Goal: Information Seeking & Learning: Check status

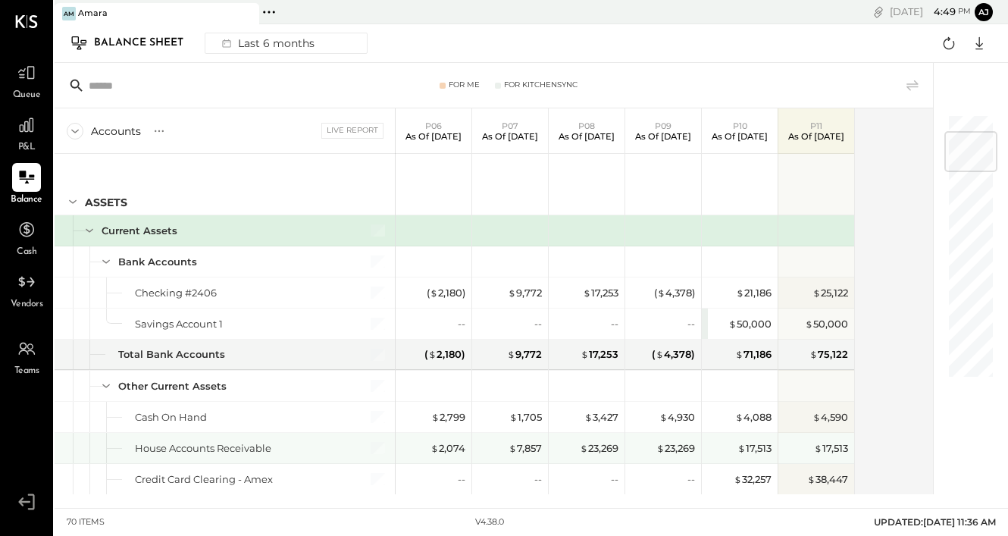
scroll to position [155, 0]
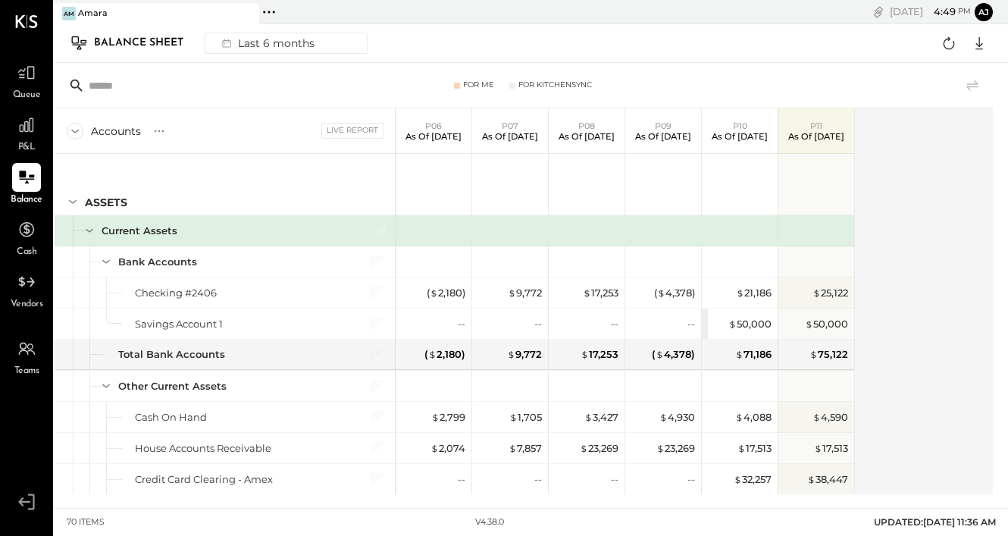
click at [368, 77] on div "For Me For KitchenSync" at bounding box center [524, 85] width 939 height 45
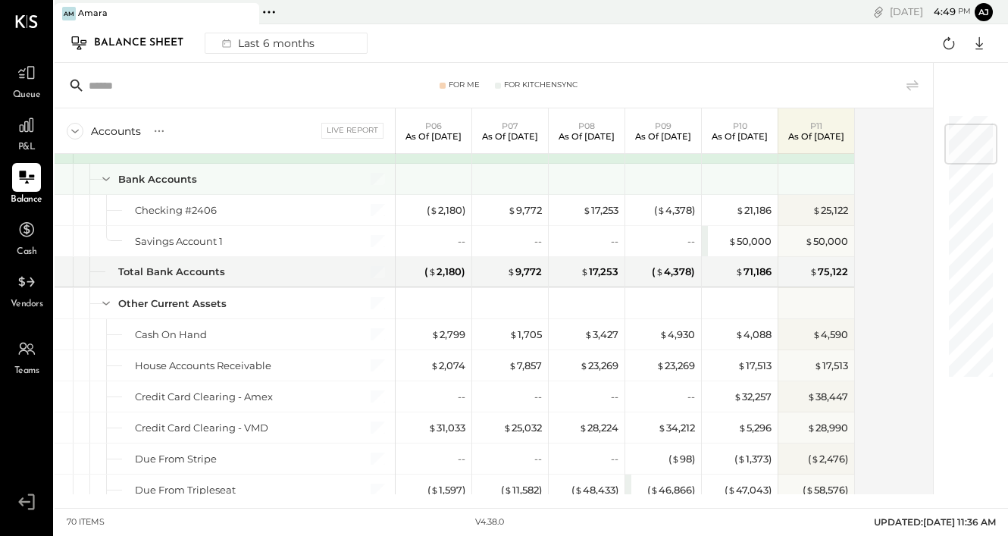
scroll to position [91, 0]
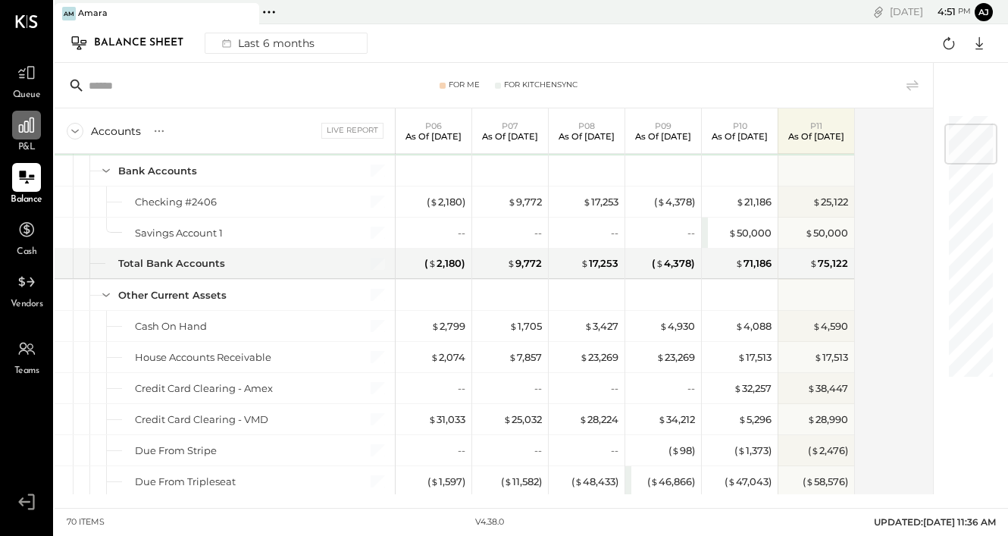
click at [30, 135] on div at bounding box center [26, 125] width 29 height 29
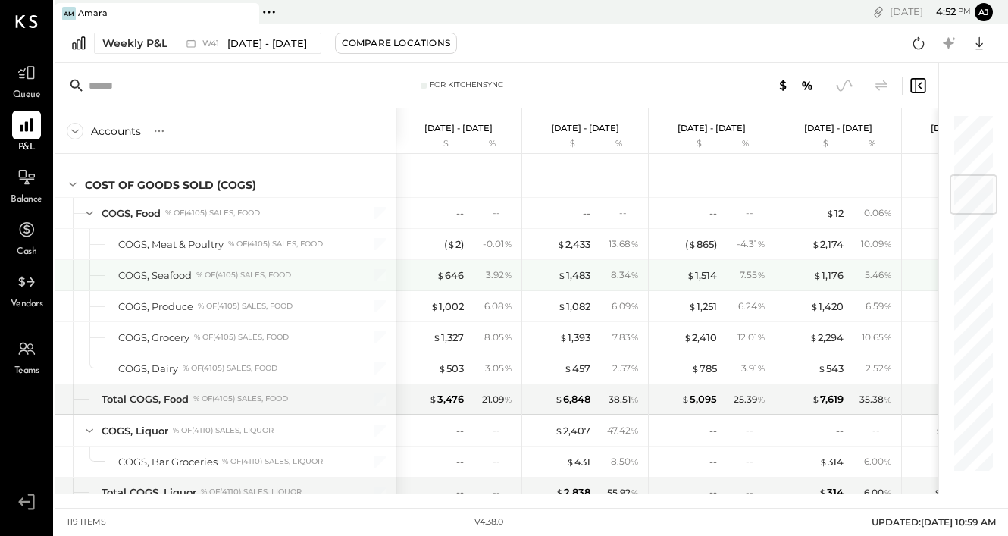
scroll to position [519, 0]
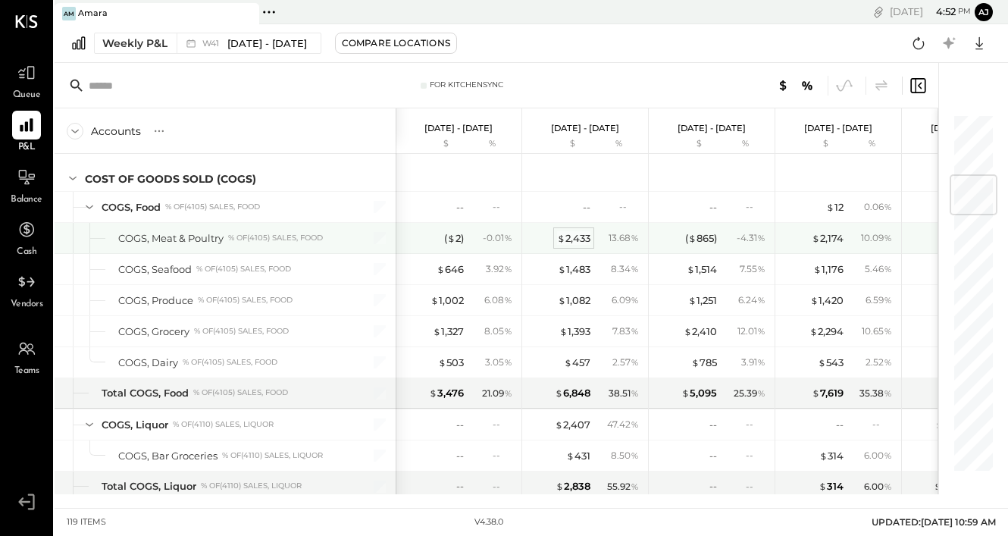
click at [564, 239] on div "$ 2,433" at bounding box center [573, 238] width 33 height 14
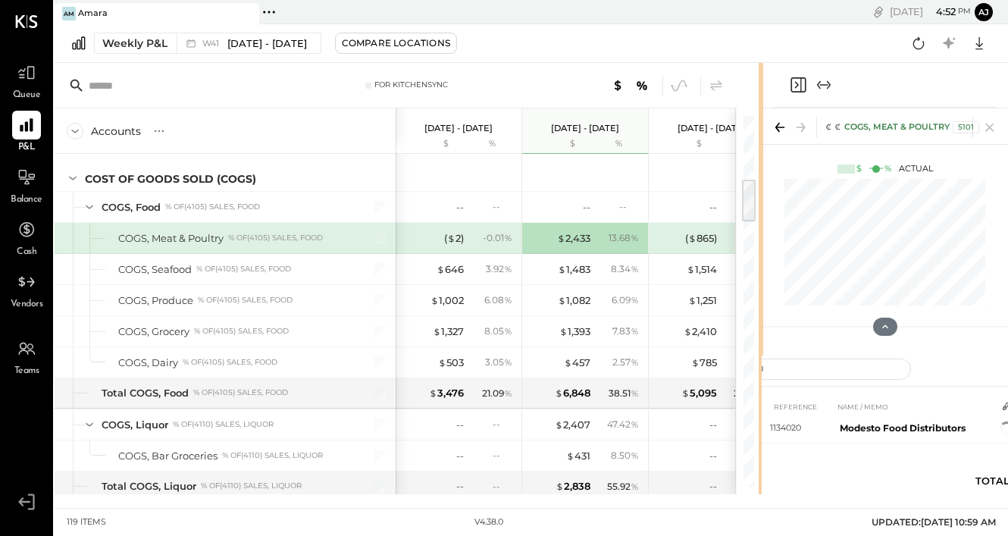
scroll to position [71, 0]
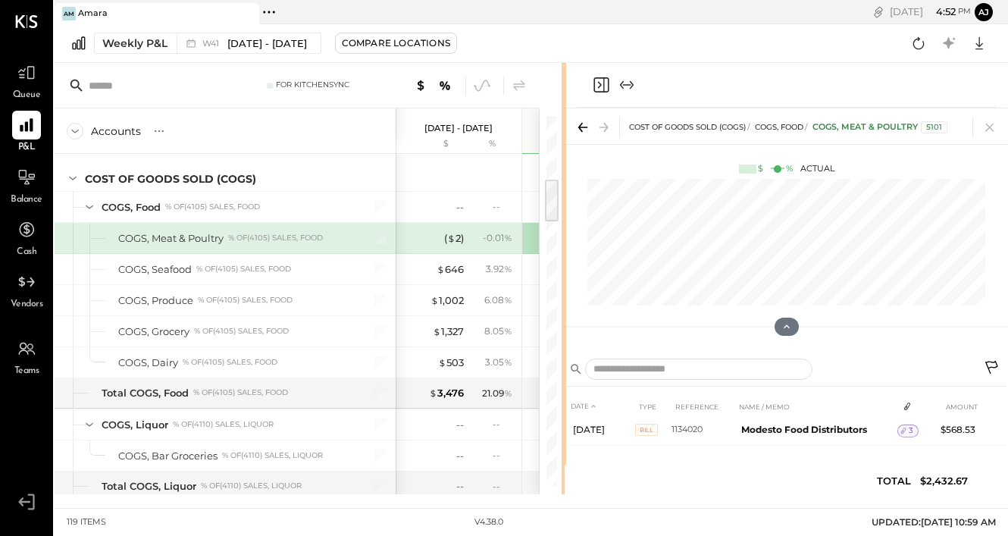
drag, startPoint x: 760, startPoint y: 230, endPoint x: 566, endPoint y: 242, distance: 195.2
click at [566, 242] on div "For KitchenSync Accounts S % GL Oct 6 - 12, 2025 $ % Sep 29 - Oct 5, 2025 $ % S…" at bounding box center [532, 278] width 954 height 431
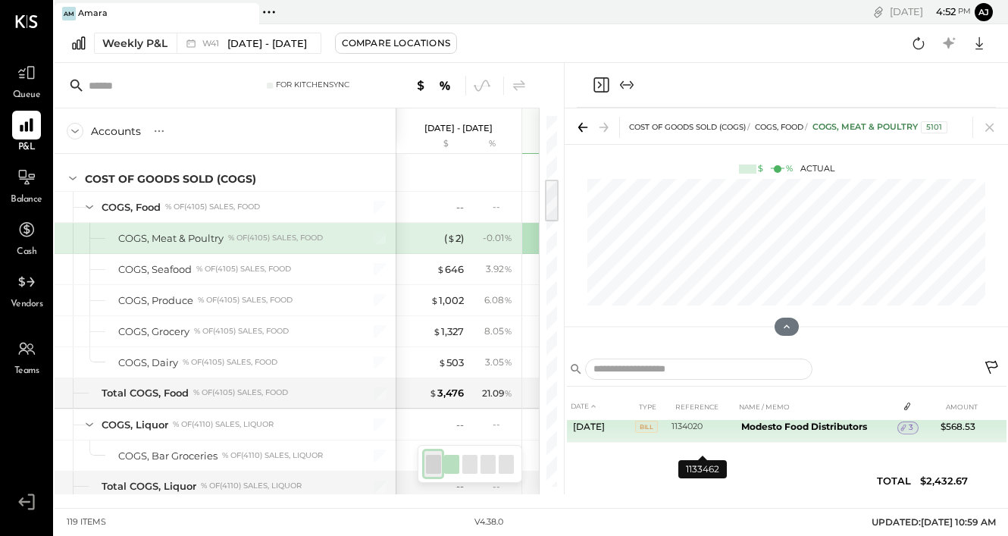
scroll to position [75, 0]
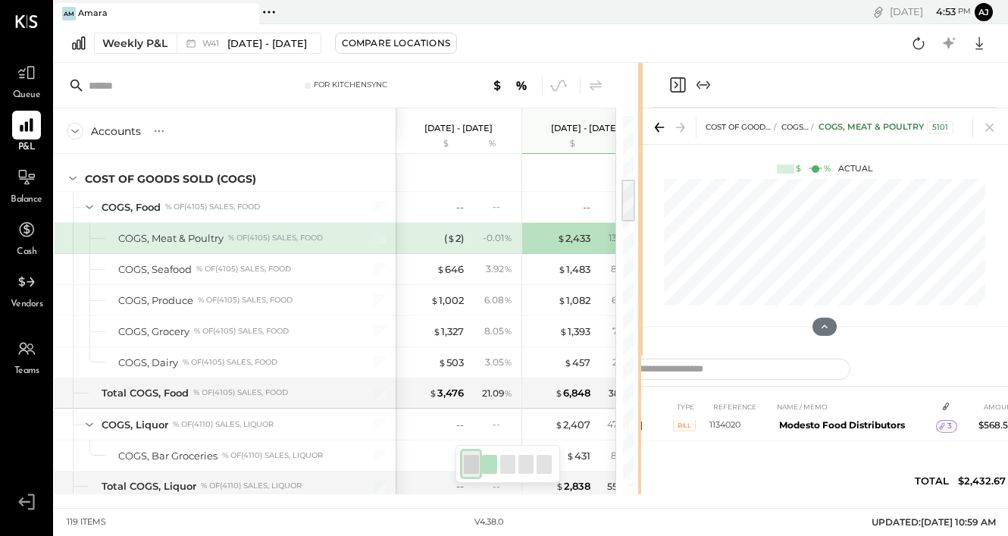
click at [730, 223] on div "For KitchenSync Accounts S % GL Oct 6 - 12, 2025 $ % Sep 29 - Oct 5, 2025 $ % S…" at bounding box center [532, 278] width 954 height 431
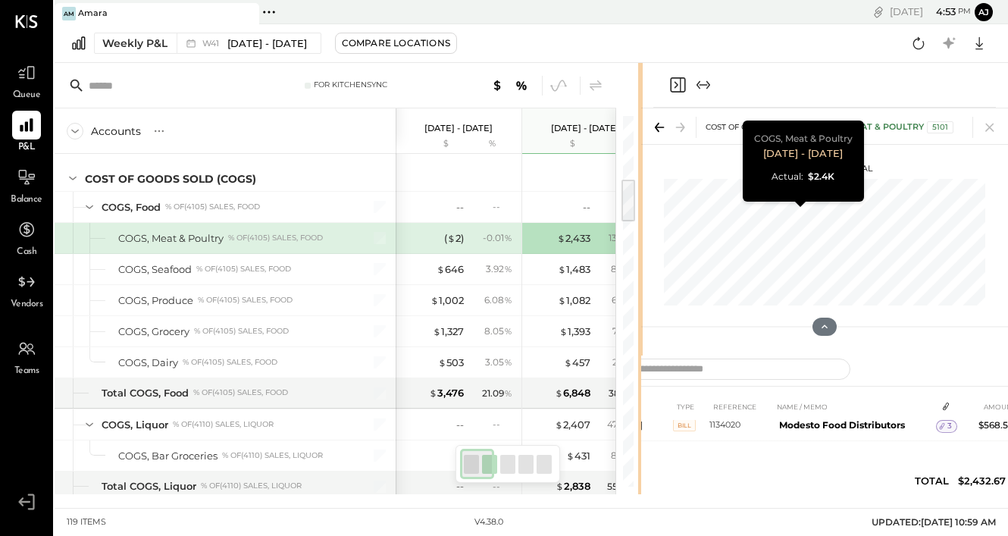
click at [768, 245] on div "For KitchenSync Accounts S % GL Oct 6 - 12, 2025 $ % Sep 29 - Oct 5, 2025 $ % S…" at bounding box center [532, 278] width 954 height 431
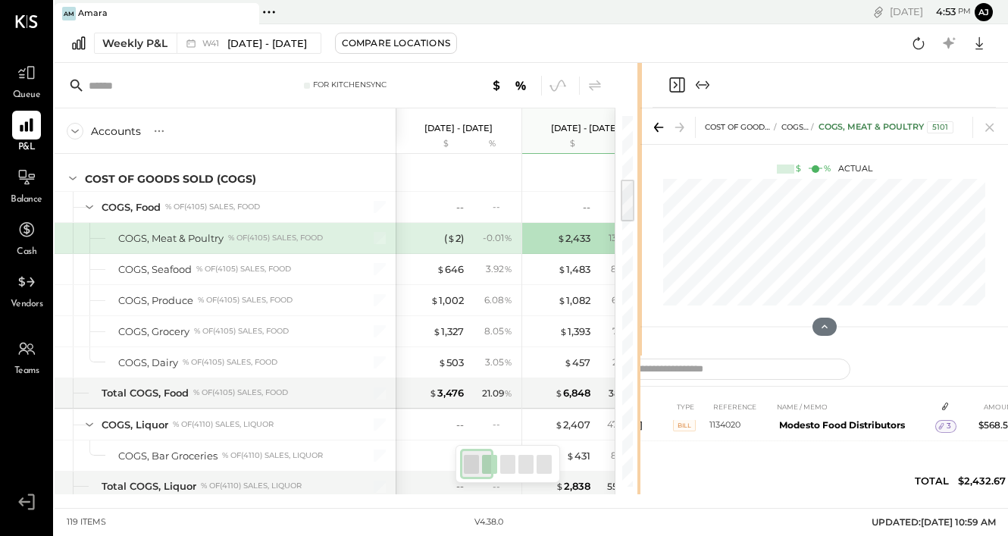
click at [757, 281] on div "For KitchenSync Accounts S % GL Oct 6 - 12, 2025 $ % Sep 29 - Oct 5, 2025 $ % S…" at bounding box center [532, 278] width 954 height 431
drag, startPoint x: 638, startPoint y: 321, endPoint x: 733, endPoint y: 318, distance: 94.8
click at [733, 318] on div "For KitchenSync Accounts S % GL Oct 6 - 12, 2025 $ % Sep 29 - Oct 5, 2025 $ % S…" at bounding box center [532, 278] width 954 height 431
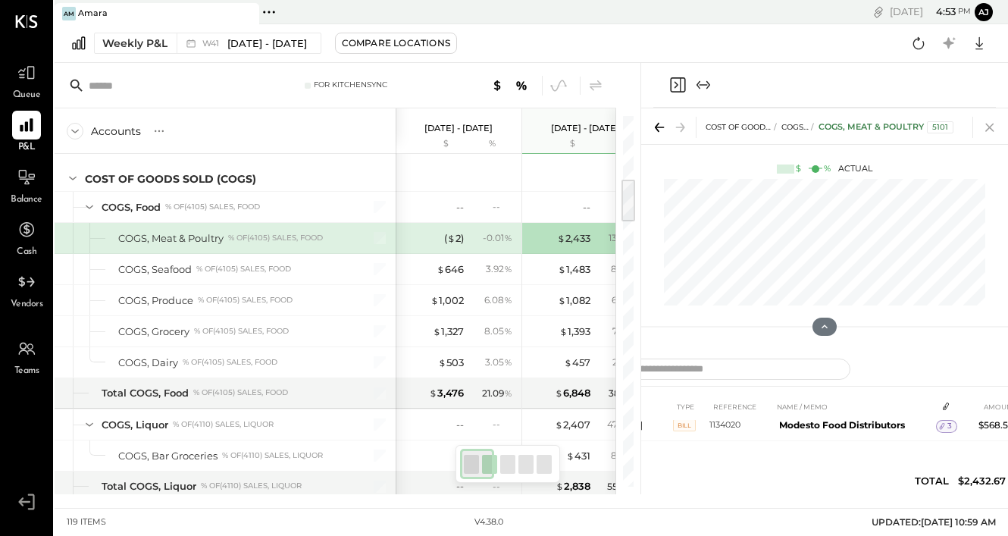
click at [989, 130] on icon at bounding box center [989, 127] width 21 height 21
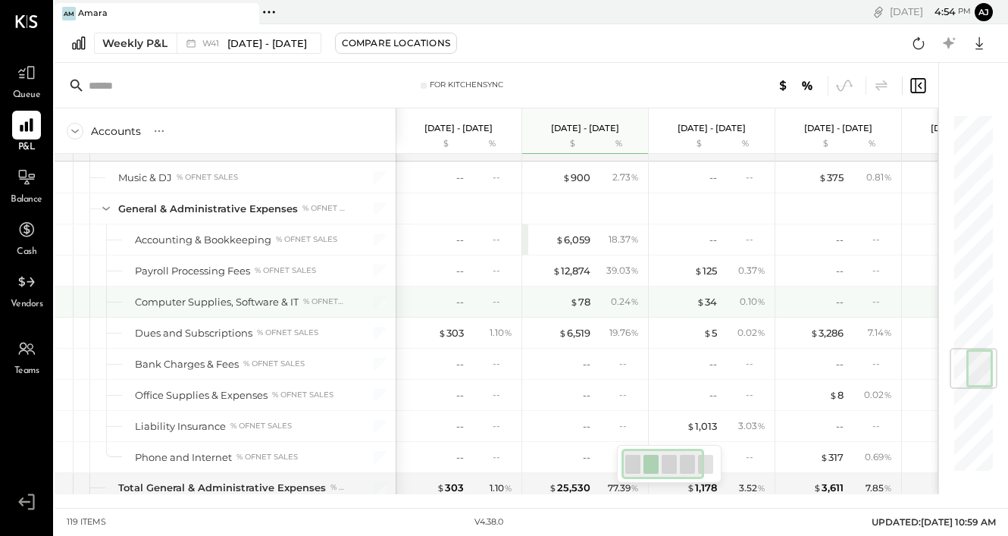
scroll to position [1979, 0]
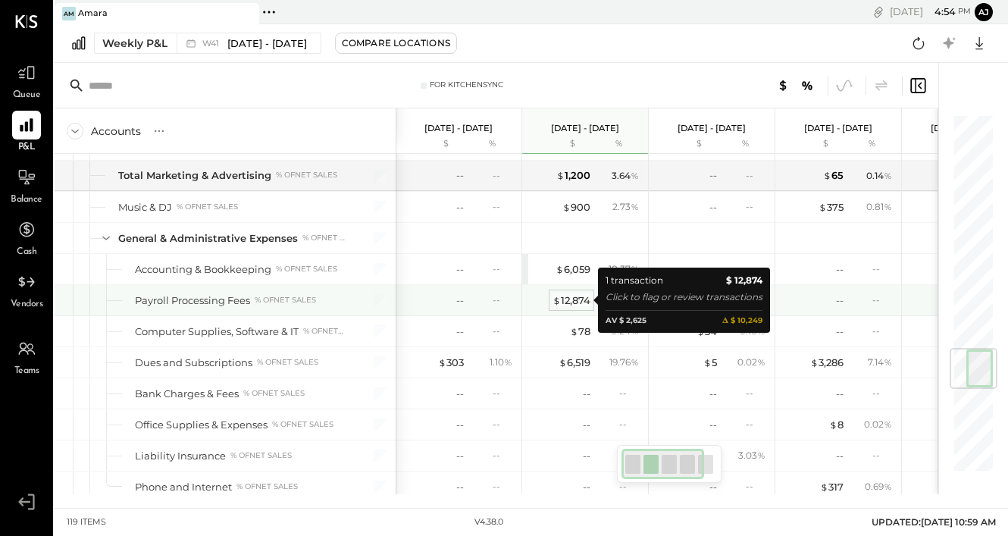
click at [580, 298] on div "$ 12,874" at bounding box center [572, 300] width 38 height 14
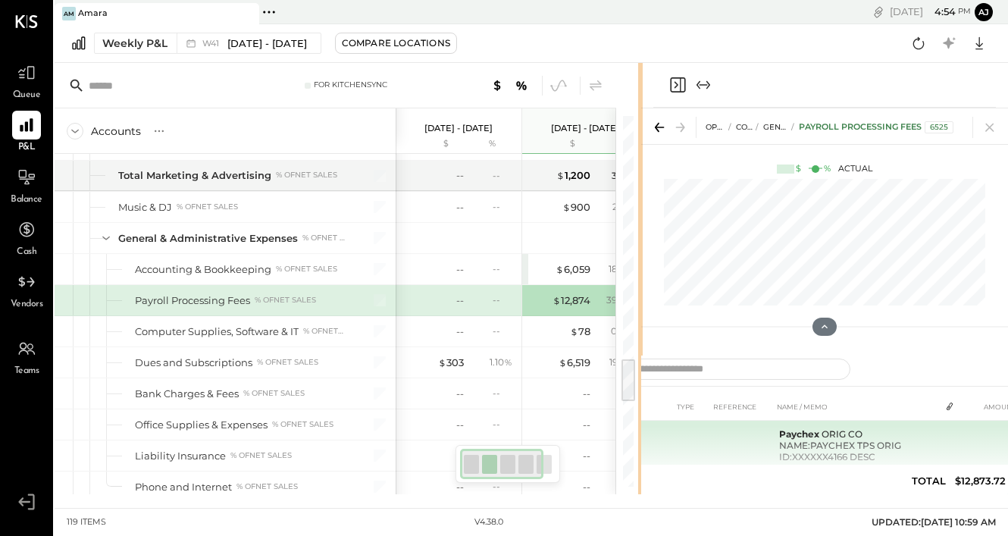
drag, startPoint x: 760, startPoint y: 423, endPoint x: 663, endPoint y: 422, distance: 96.3
click at [663, 422] on div "For KitchenSync Accounts S % GL Oct 6 - 12, 2025 $ % Sep 29 - Oct 5, 2025 $ % S…" at bounding box center [532, 278] width 954 height 431
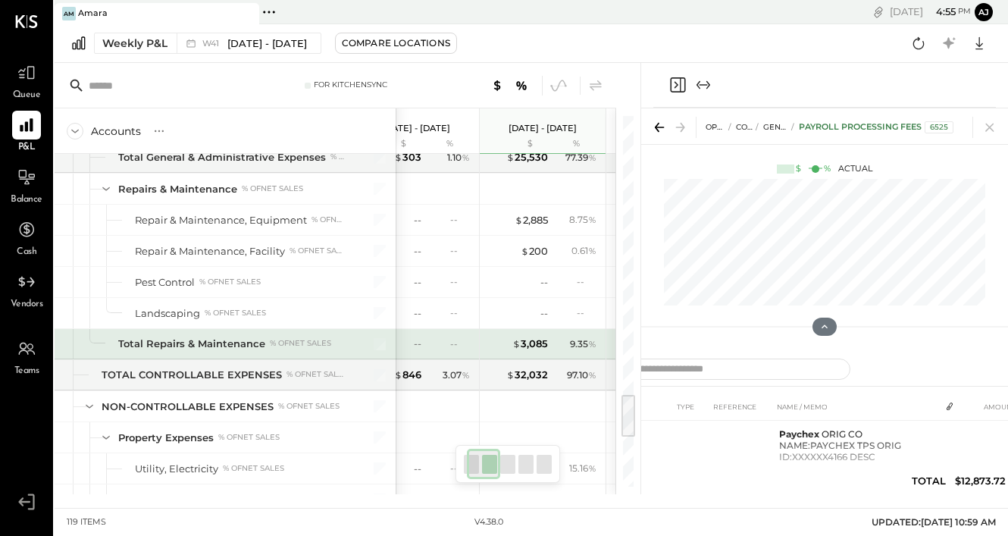
scroll to position [0, 44]
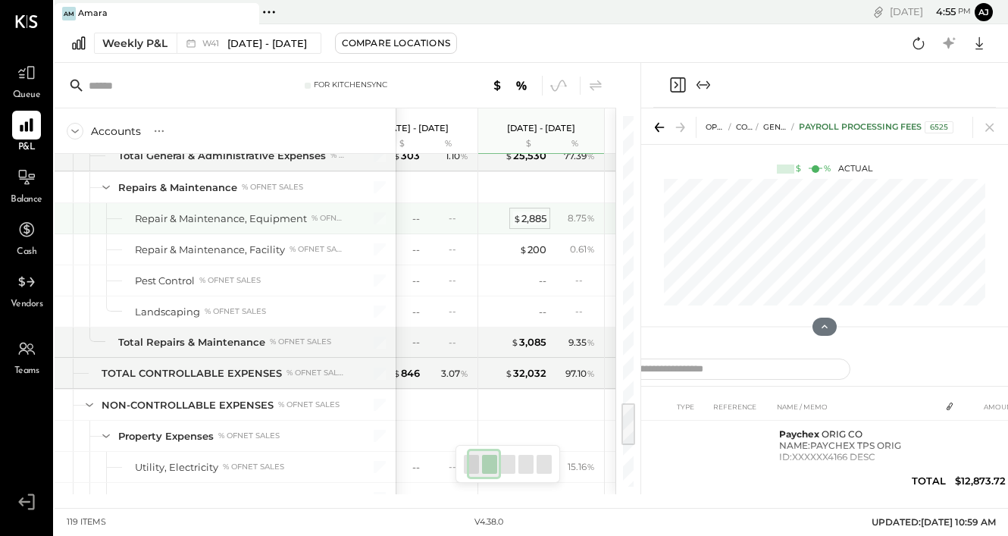
click at [537, 216] on div "$ 2,885" at bounding box center [529, 219] width 33 height 14
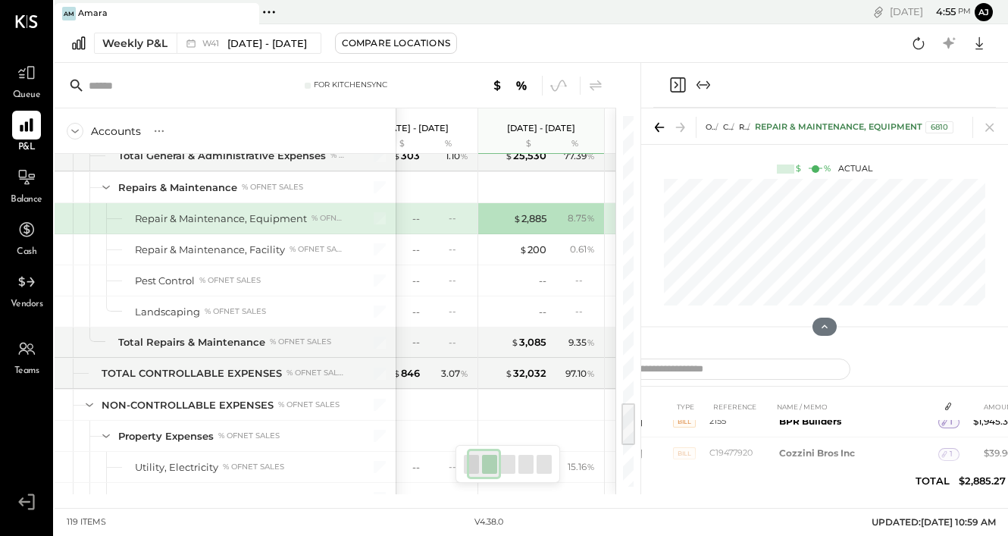
scroll to position [75, 0]
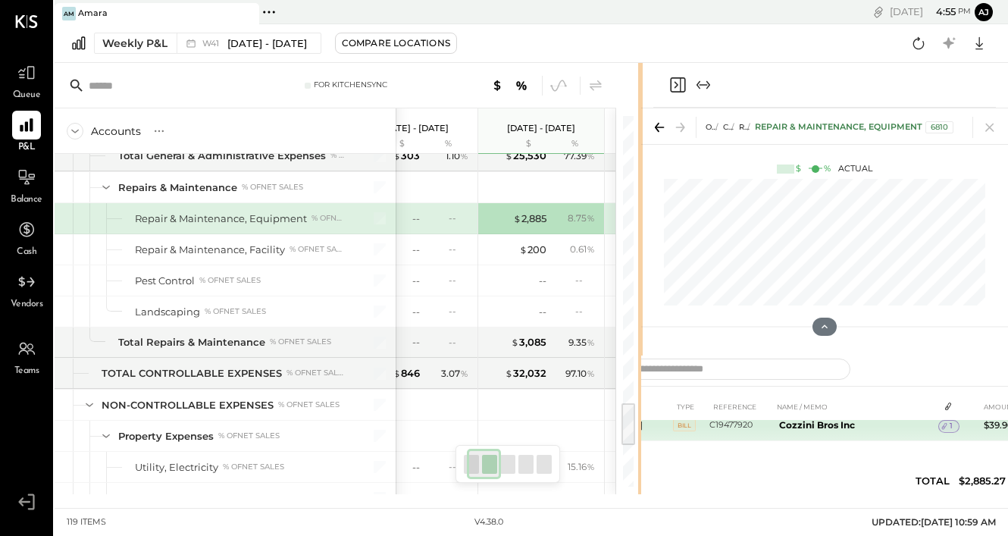
drag, startPoint x: 639, startPoint y: 438, endPoint x: 892, endPoint y: 426, distance: 252.7
click at [892, 426] on div "For KitchenSync Accounts S % GL Oct 6 - 12, 2025 $ % Sep 29 - Oct 5, 2025 $ % S…" at bounding box center [532, 278] width 954 height 431
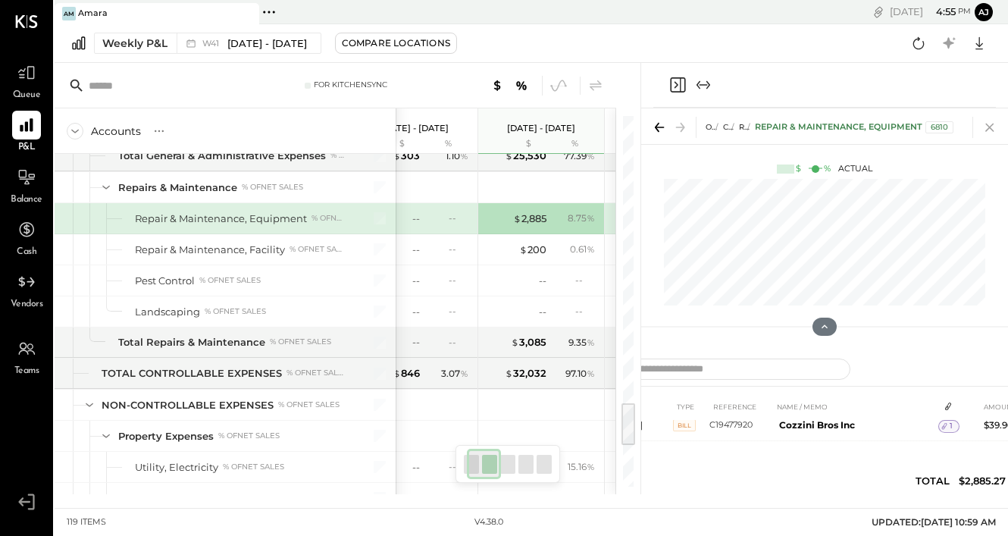
click at [994, 128] on icon at bounding box center [989, 127] width 21 height 21
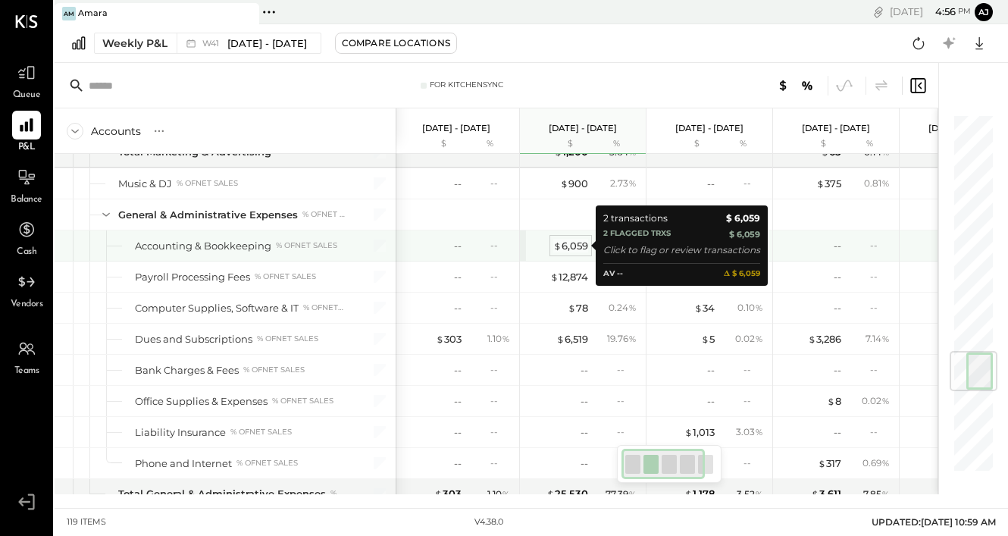
click at [572, 242] on div "$ 6,059" at bounding box center [570, 246] width 35 height 14
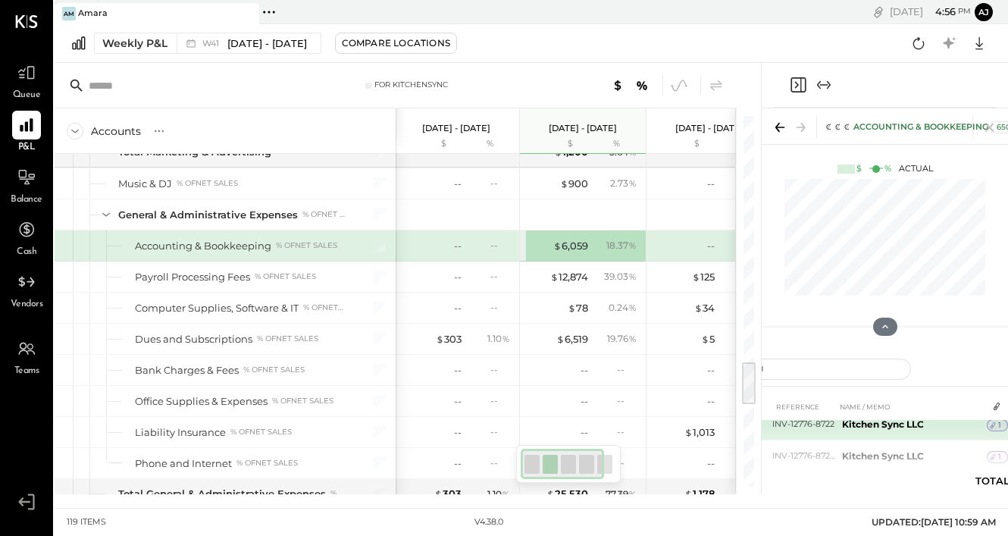
scroll to position [13, 0]
click at [836, 423] on td "Kitchen Sync LLC" at bounding box center [912, 424] width 152 height 32
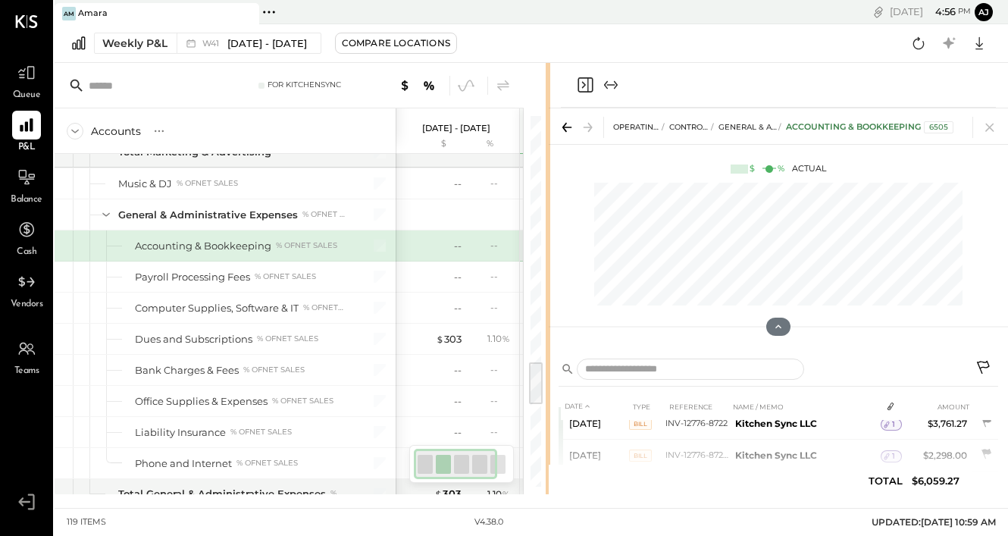
drag, startPoint x: 759, startPoint y: 393, endPoint x: 548, endPoint y: 403, distance: 211.0
click at [548, 403] on div "For KitchenSync Accounts S % GL Oct 6 - 12, 2025 $ % Sep 29 - Oct 5, 2025 $ % S…" at bounding box center [532, 278] width 954 height 431
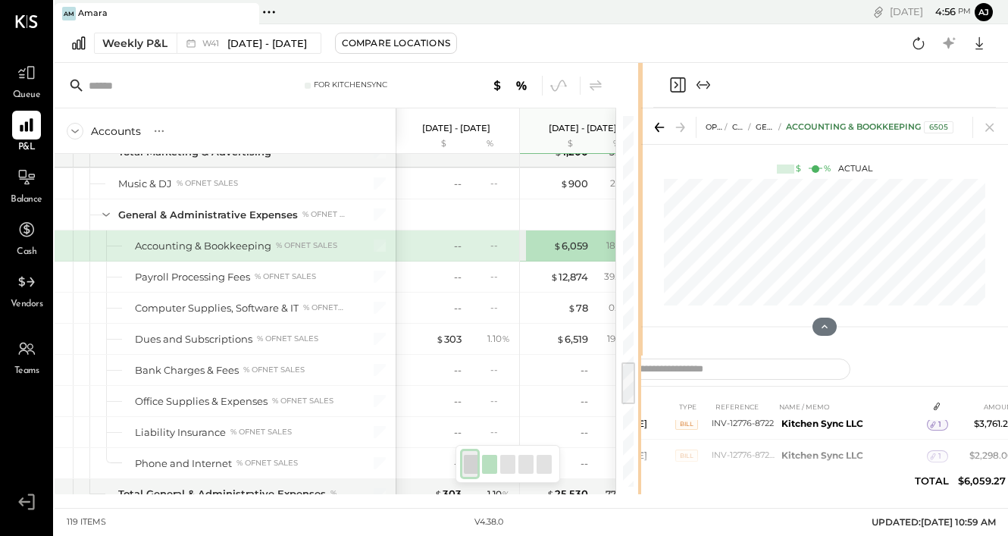
drag, startPoint x: 546, startPoint y: 321, endPoint x: 1042, endPoint y: 275, distance: 497.9
click at [1008, 275] on html "Queue P&L Balance Cash Vendors Teams v 4.38.0 Am Amara Pinned Locations ( 1 ) A…" at bounding box center [504, 268] width 1008 height 536
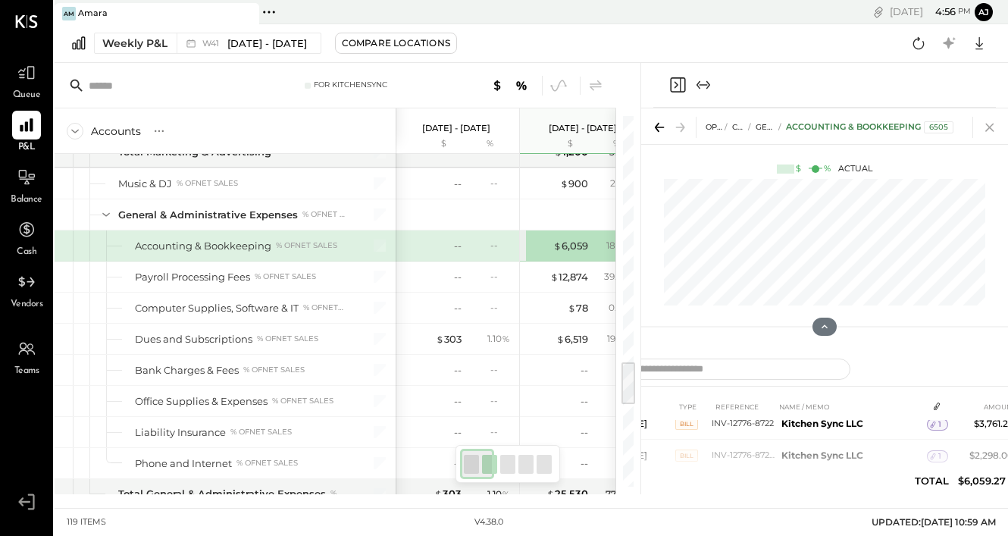
click at [994, 128] on icon at bounding box center [989, 127] width 21 height 21
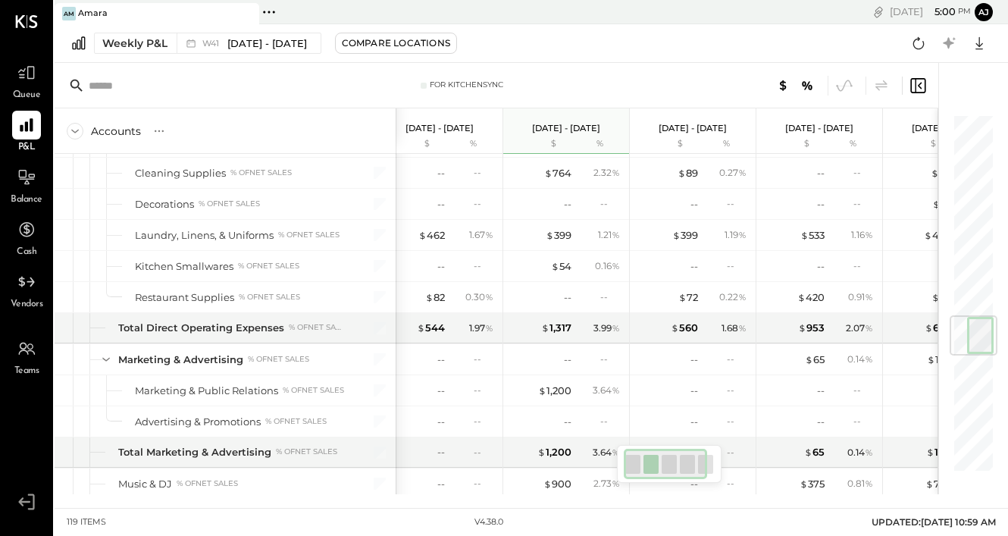
scroll to position [1704, 0]
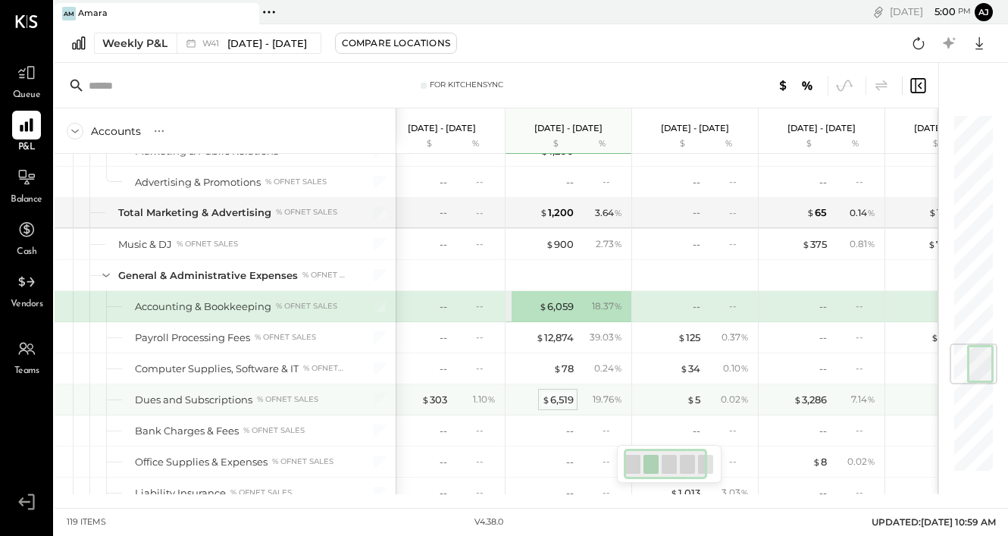
click at [558, 397] on div "$ 6,519" at bounding box center [558, 400] width 32 height 14
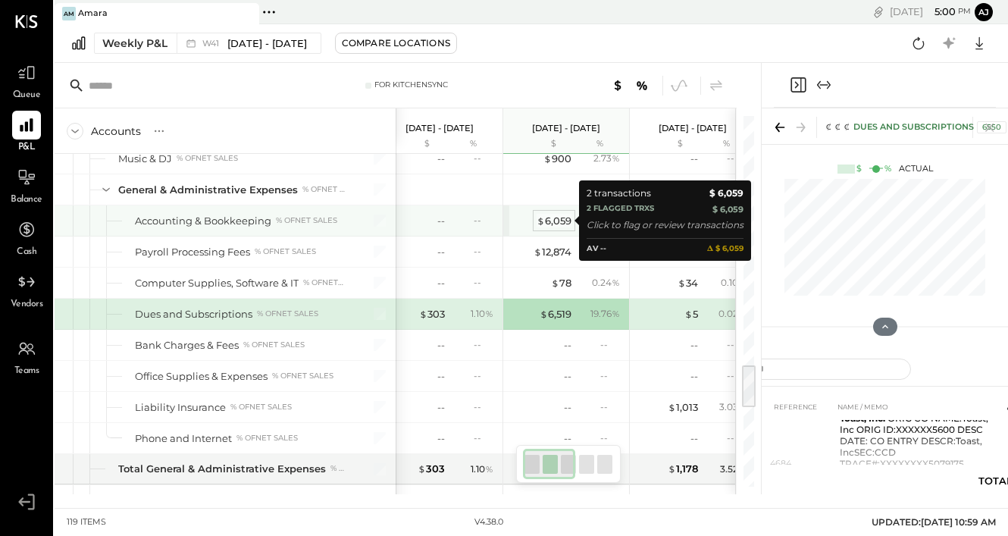
click at [558, 215] on div "$ 6,059" at bounding box center [554, 221] width 35 height 14
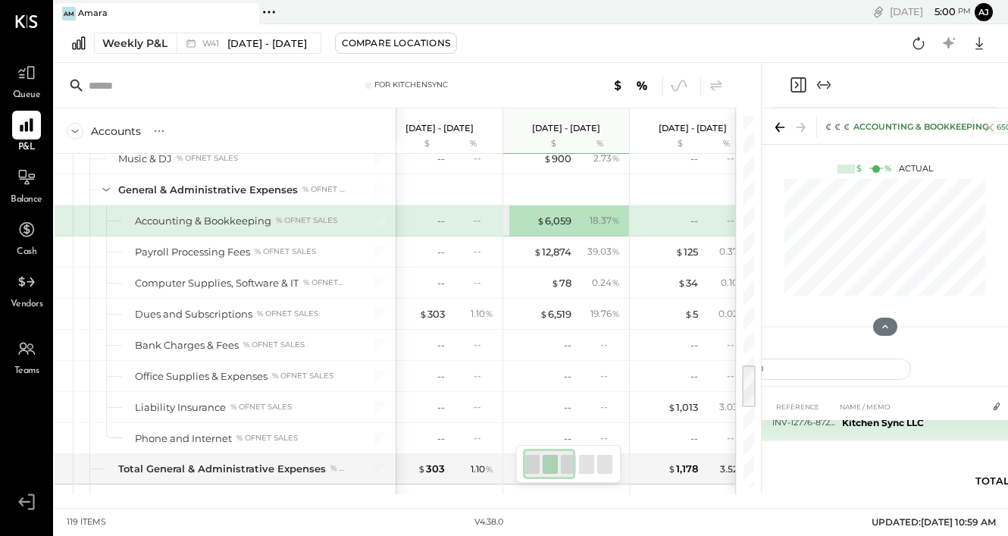
click at [847, 428] on td "Kitchen Sync LLC" at bounding box center [912, 423] width 152 height 36
click at [776, 130] on icon at bounding box center [779, 127] width 21 height 21
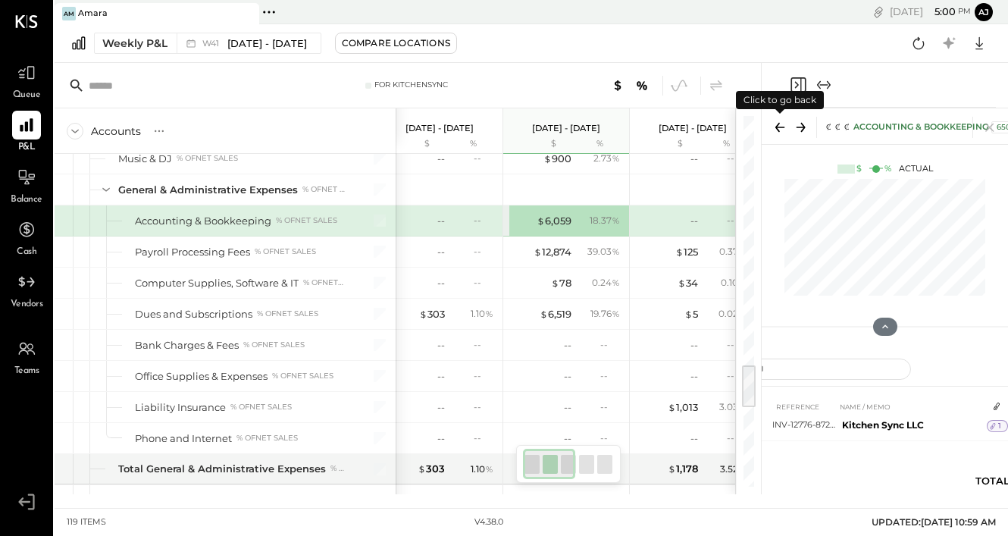
click at [777, 130] on icon at bounding box center [778, 127] width 5 height 9
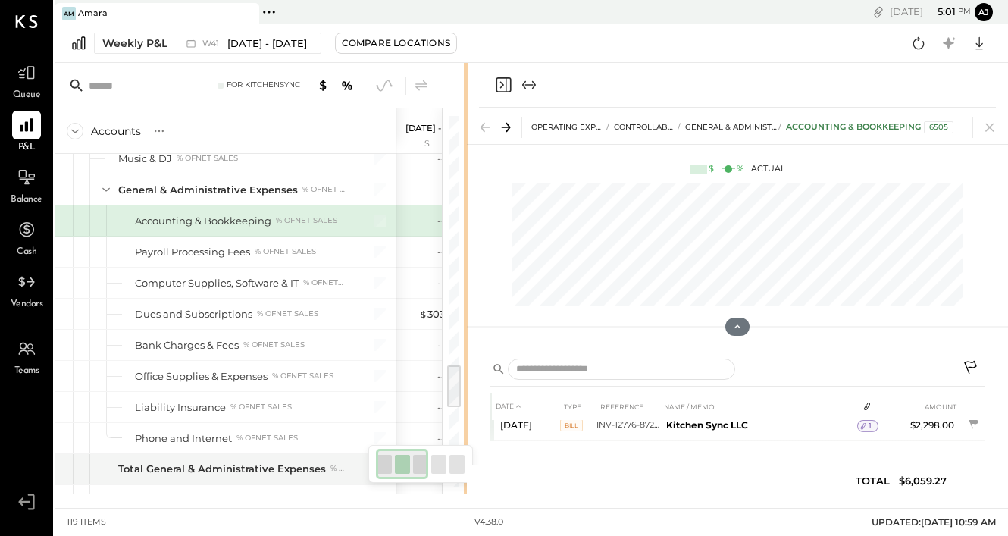
drag, startPoint x: 760, startPoint y: 156, endPoint x: 468, endPoint y: 208, distance: 297.1
click at [468, 208] on div "For KitchenSync Accounts S % GL Oct 6 - 12, 2025 $ % Sep 29 - Oct 5, 2025 $ % S…" at bounding box center [532, 278] width 954 height 431
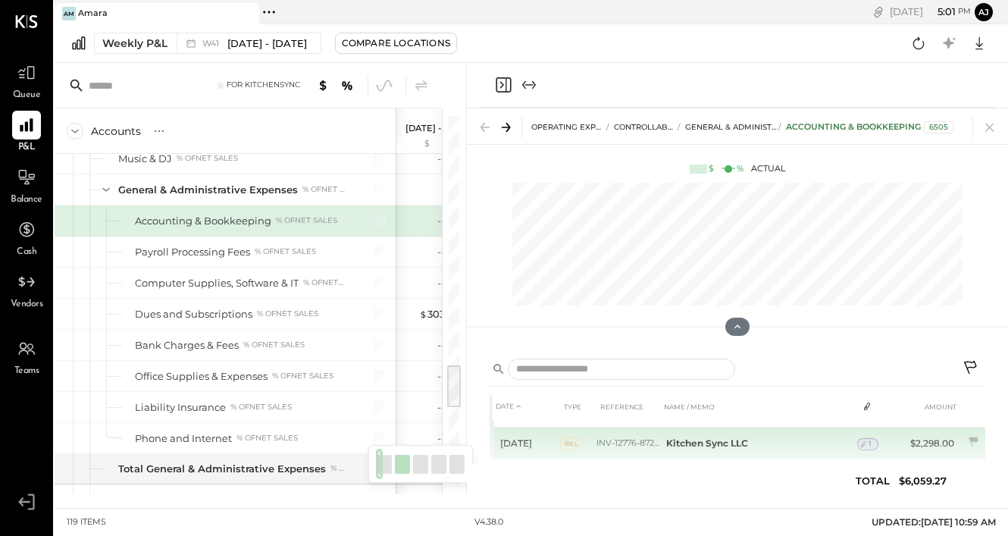
click at [682, 449] on td "Kitchen Sync LLC" at bounding box center [758, 444] width 197 height 32
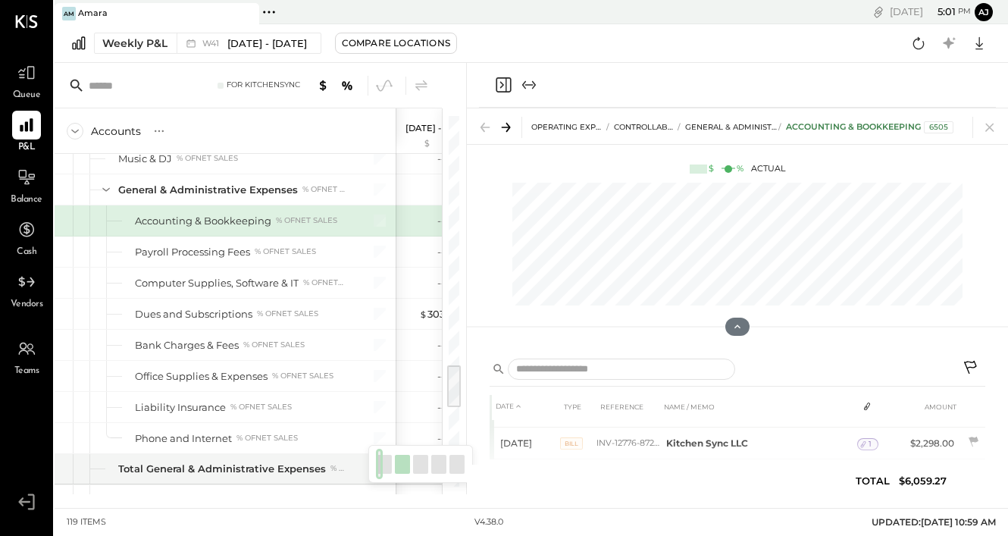
click at [968, 368] on icon at bounding box center [972, 369] width 18 height 18
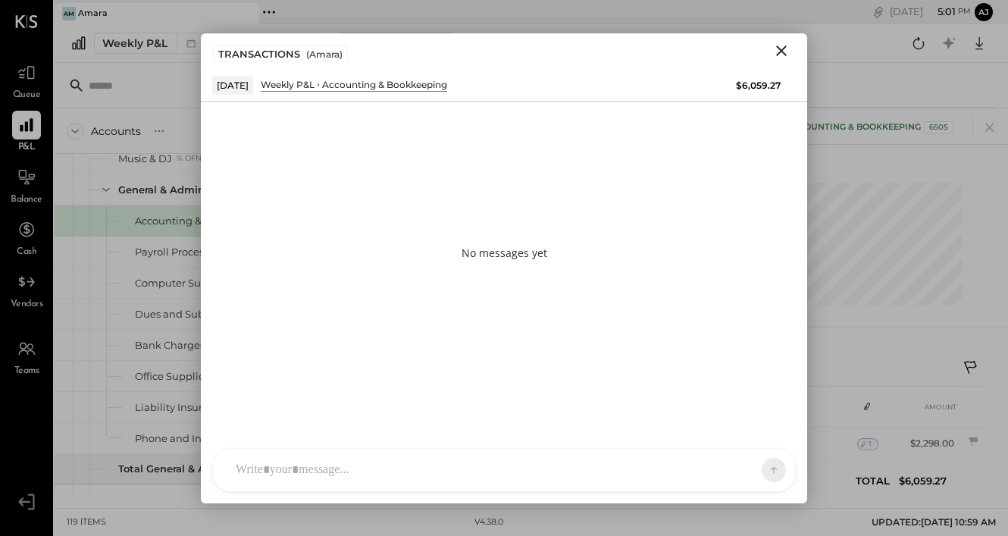
click at [481, 469] on div at bounding box center [504, 470] width 582 height 42
click at [747, 476] on icon at bounding box center [745, 469] width 15 height 15
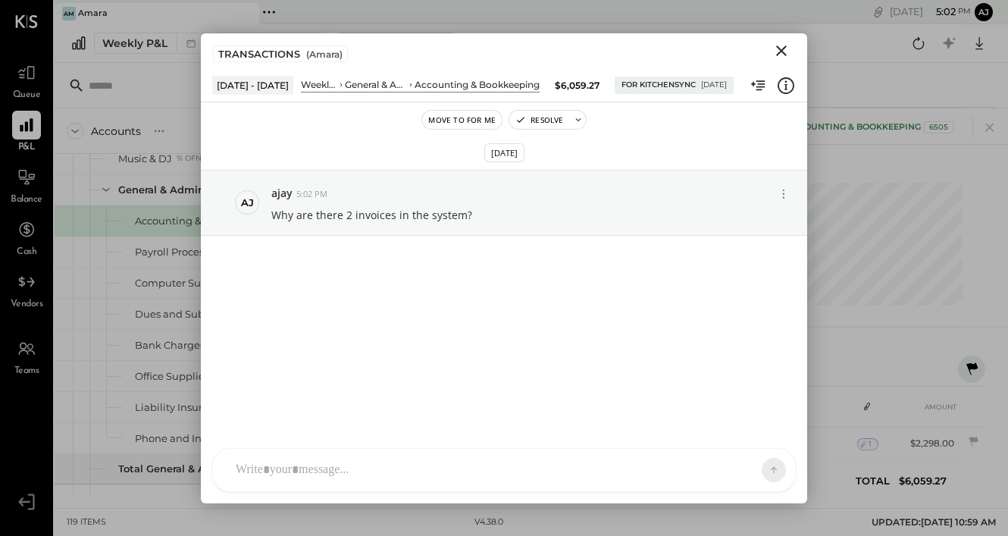
click at [782, 51] on icon "Close" at bounding box center [781, 50] width 11 height 11
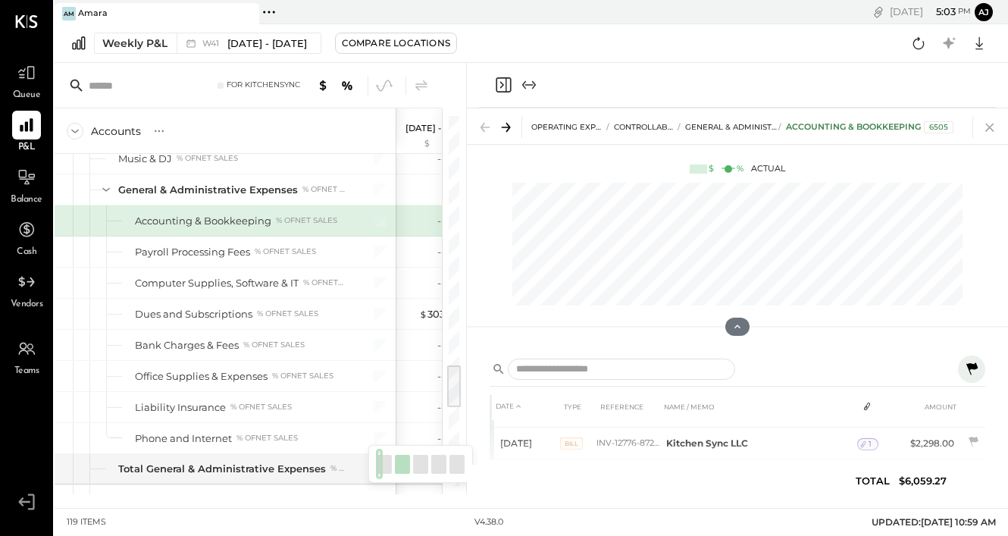
click at [995, 129] on icon at bounding box center [989, 127] width 21 height 21
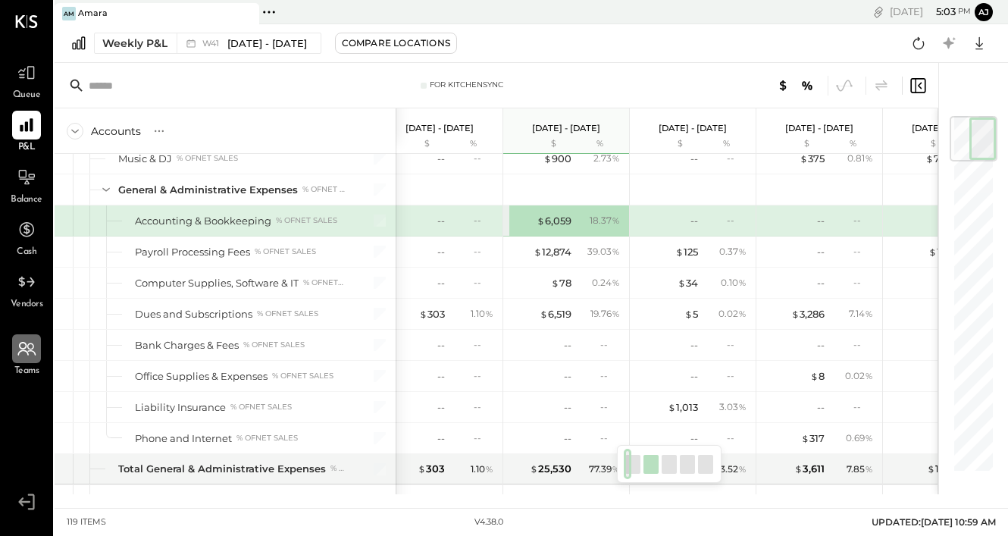
click at [24, 351] on icon at bounding box center [27, 349] width 20 height 20
click at [983, 8] on button "aj" at bounding box center [984, 12] width 18 height 18
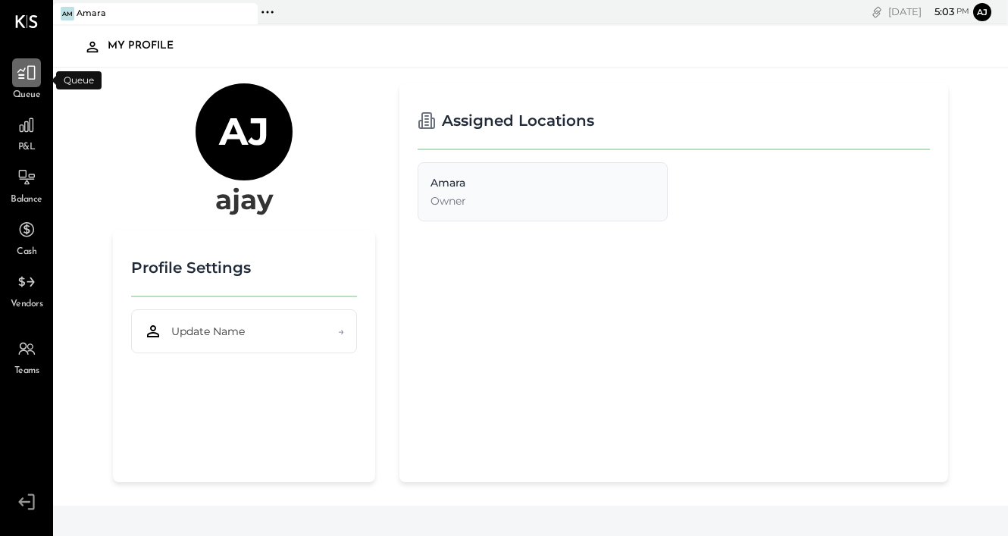
click at [28, 78] on icon at bounding box center [27, 73] width 20 height 20
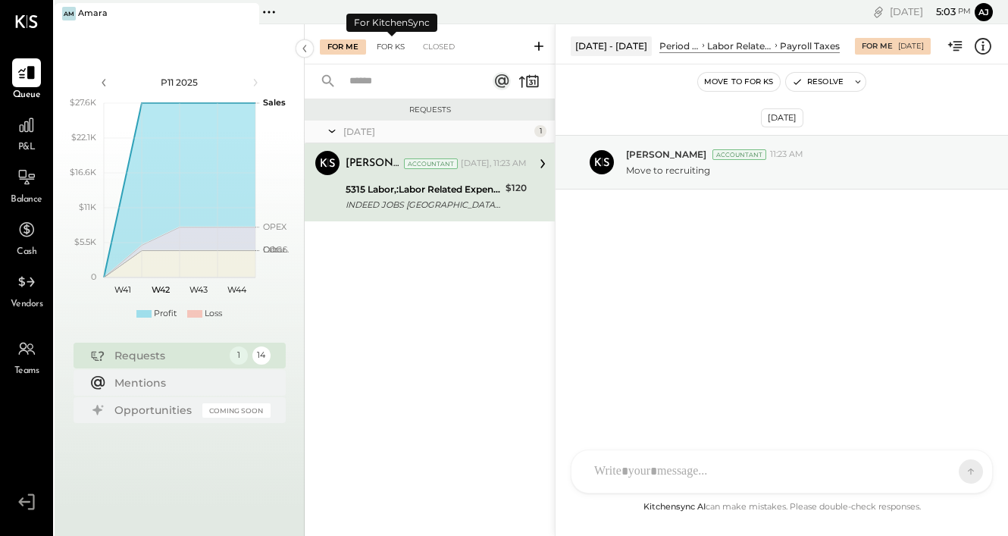
click at [396, 43] on div "For KS" at bounding box center [390, 46] width 43 height 15
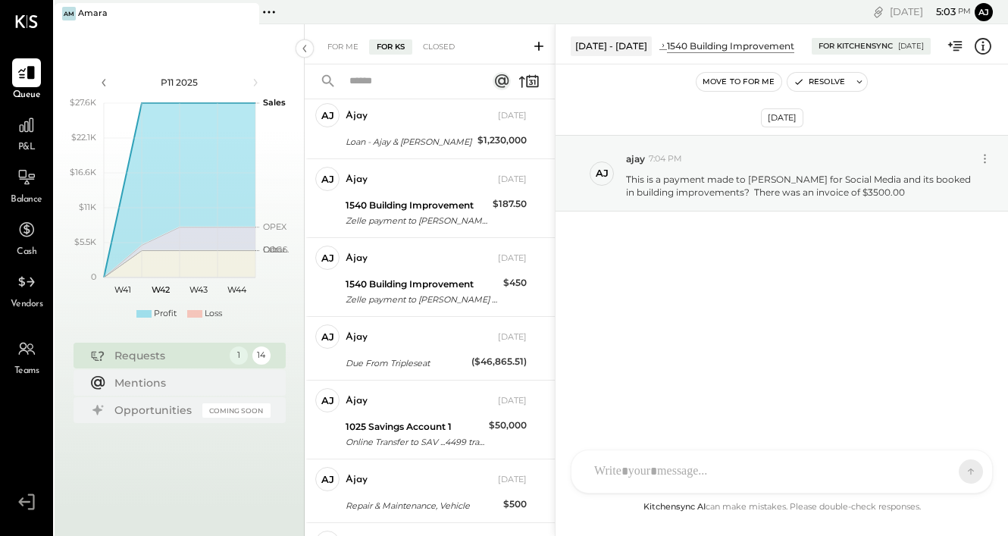
scroll to position [273, 0]
